Goal: Navigation & Orientation: Go to known website

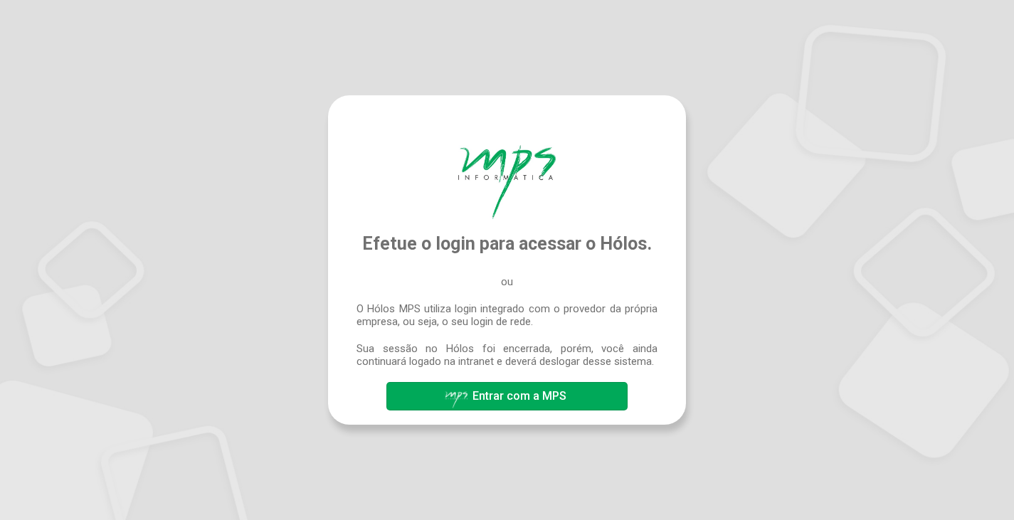
click at [529, 401] on span "Entrar com a MPS" at bounding box center [519, 396] width 94 height 14
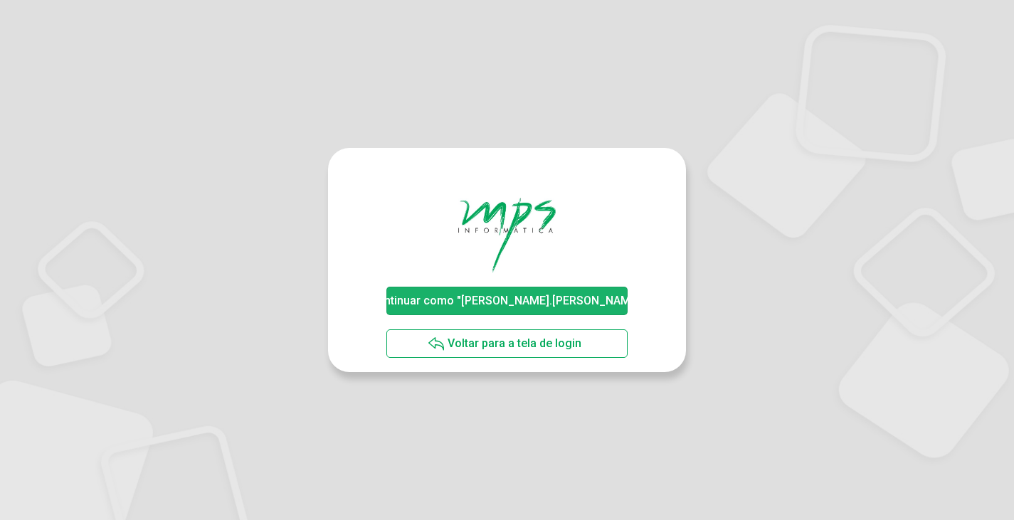
click at [514, 312] on span "Continuar como "[PERSON_NAME].[PERSON_NAME]"" at bounding box center [507, 300] width 282 height 25
